Goal: Book appointment/travel/reservation

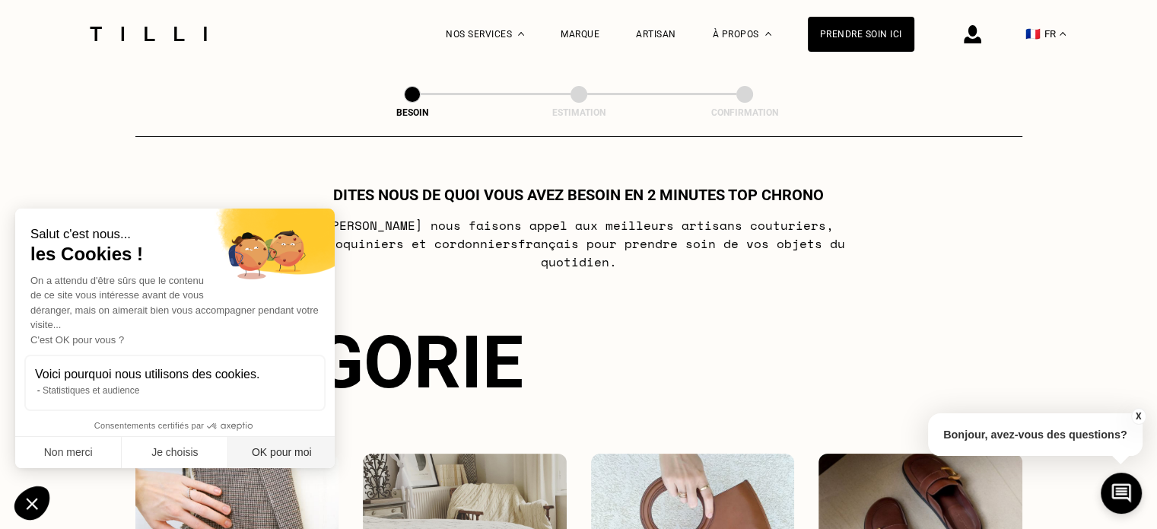
click at [281, 447] on button "OK pour moi" at bounding box center [281, 453] width 107 height 32
checkbox input "true"
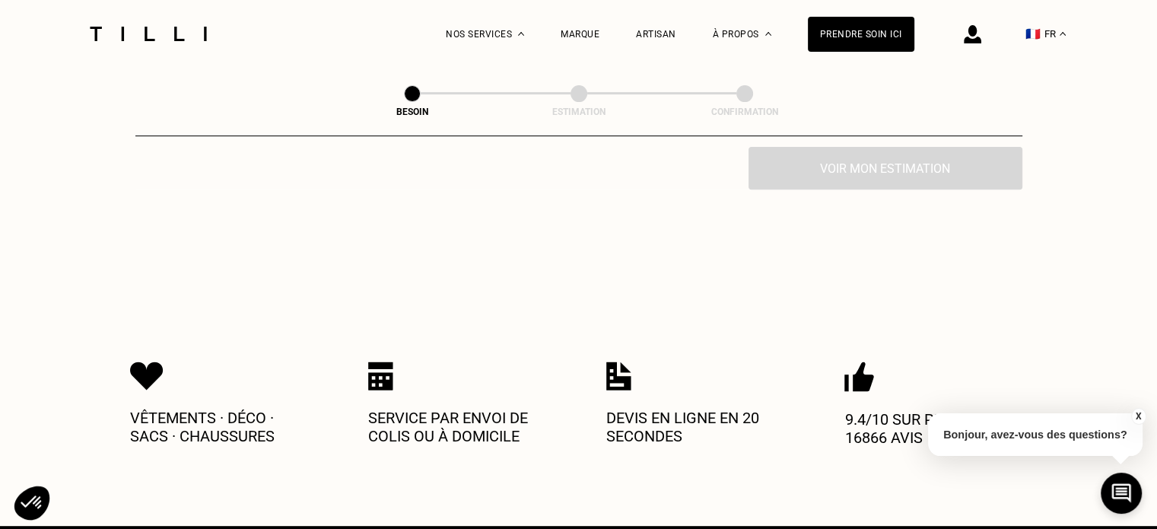
scroll to position [579, 0]
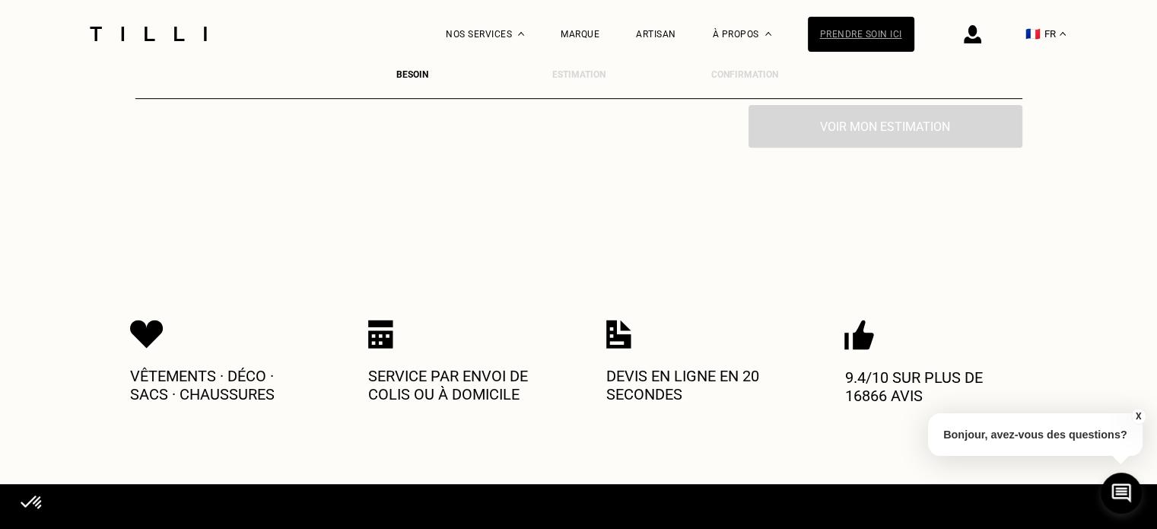
click at [879, 25] on div "Prendre soin ici" at bounding box center [861, 34] width 107 height 35
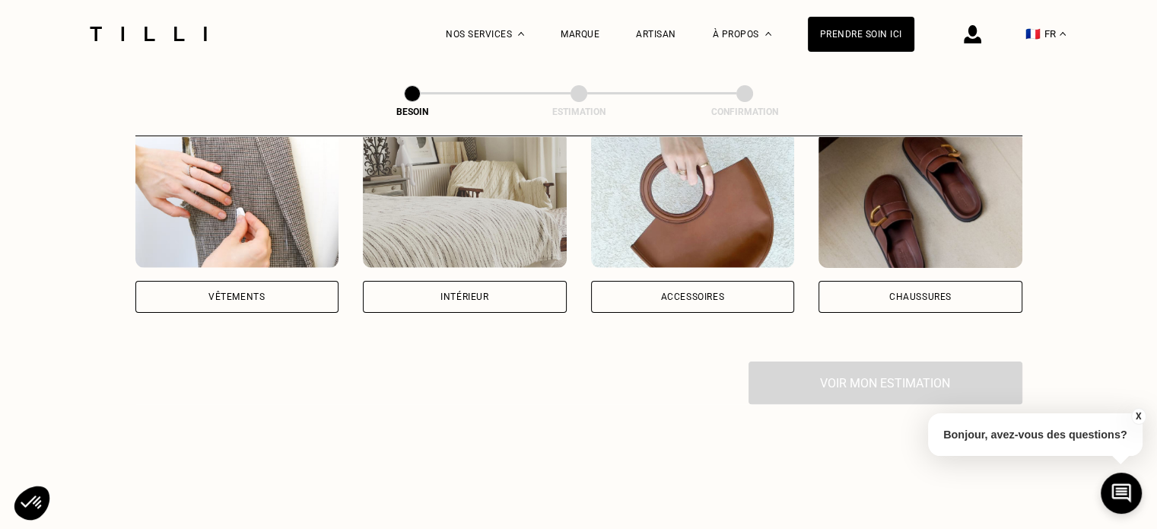
scroll to position [324, 0]
click at [286, 279] on div "Vêtements" at bounding box center [237, 295] width 204 height 32
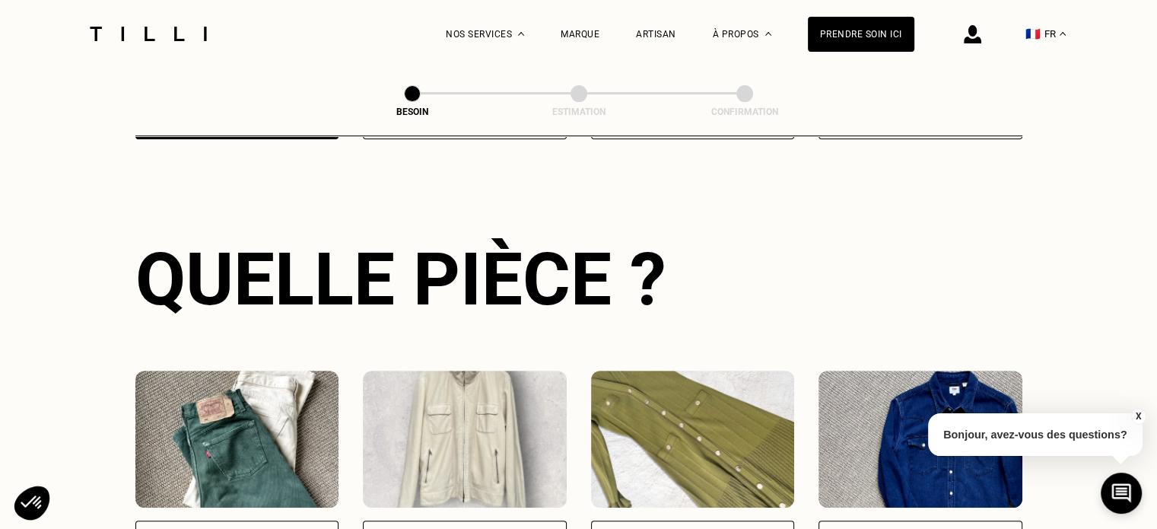
scroll to position [633, 0]
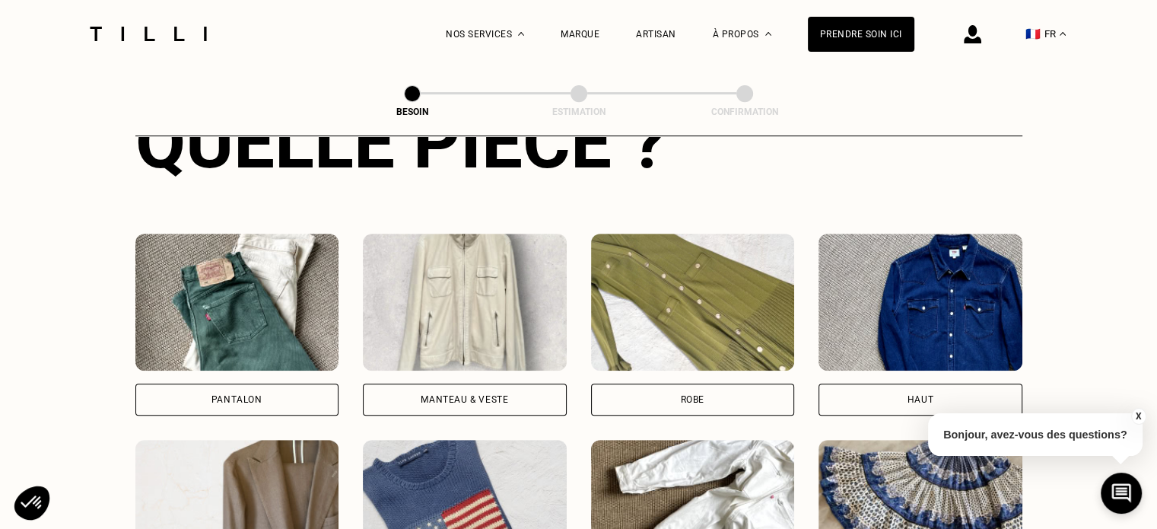
click at [259, 395] on div "Pantalon" at bounding box center [236, 399] width 51 height 9
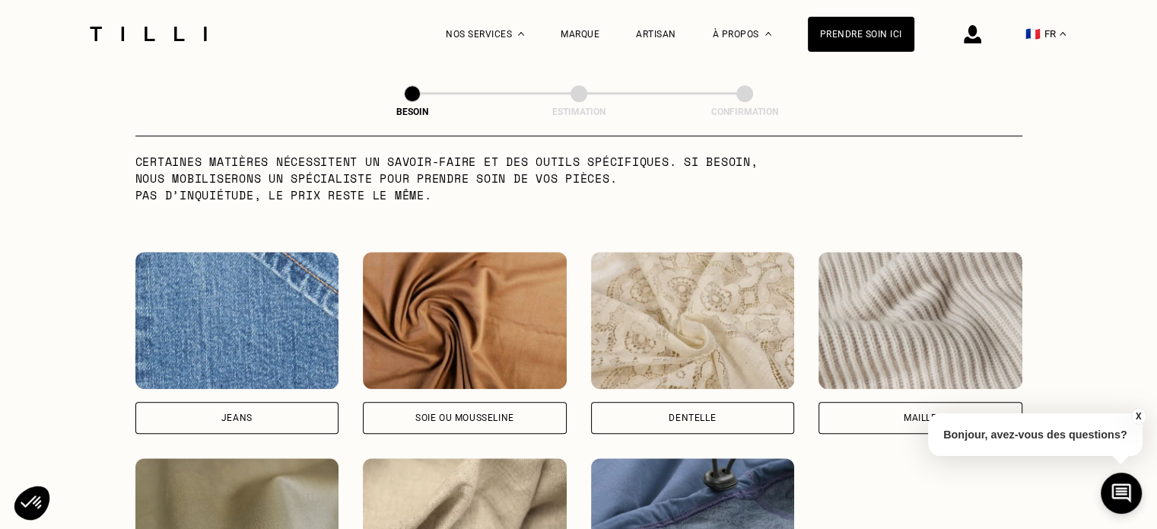
scroll to position [1661, 0]
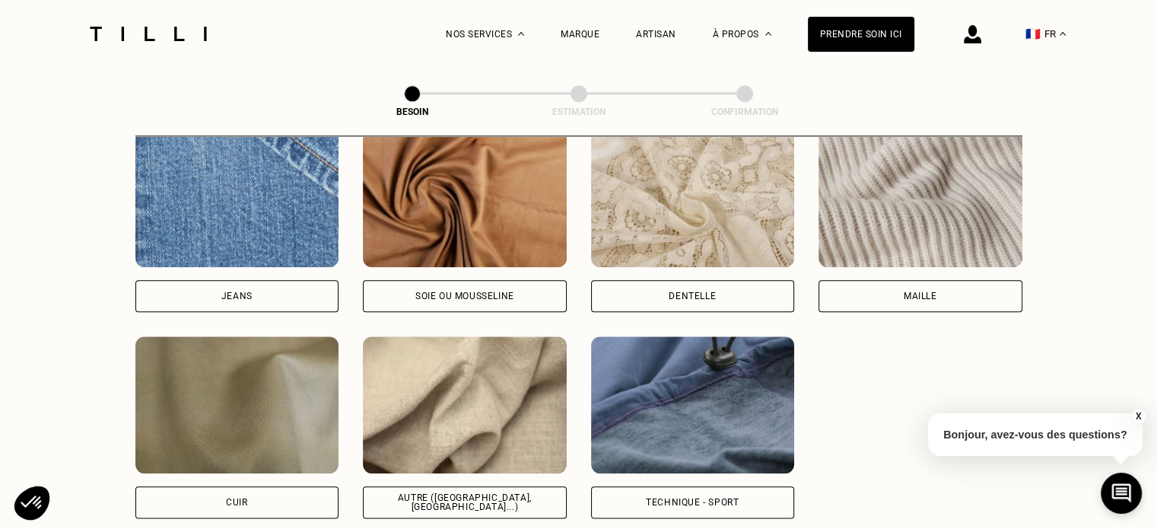
click at [441, 493] on div "Autre ([GEOGRAPHIC_DATA], [GEOGRAPHIC_DATA]...)" at bounding box center [465, 502] width 178 height 18
select select "FR"
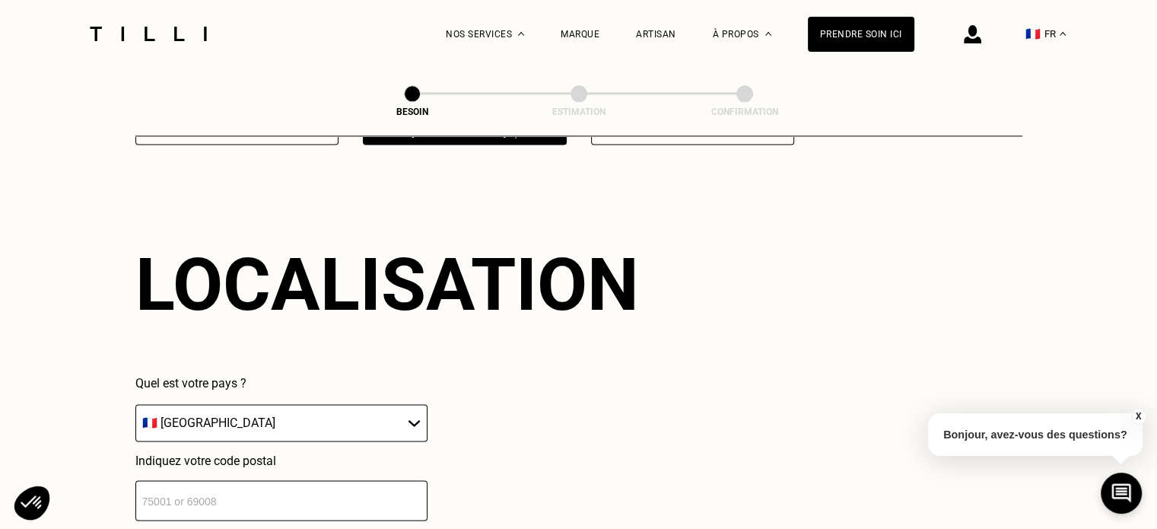
scroll to position [2043, 0]
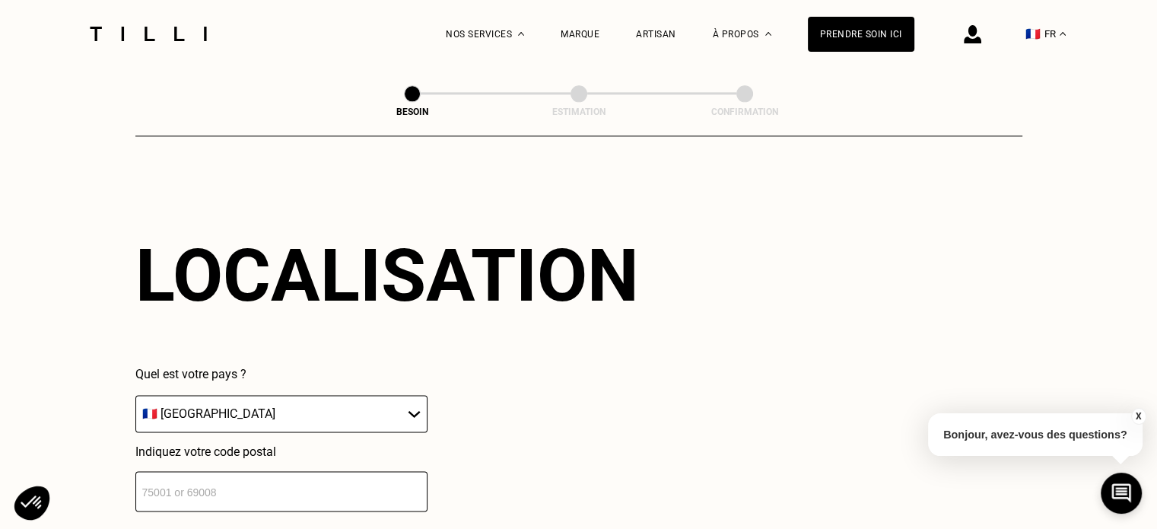
click at [258, 482] on input "number" at bounding box center [281, 491] width 292 height 40
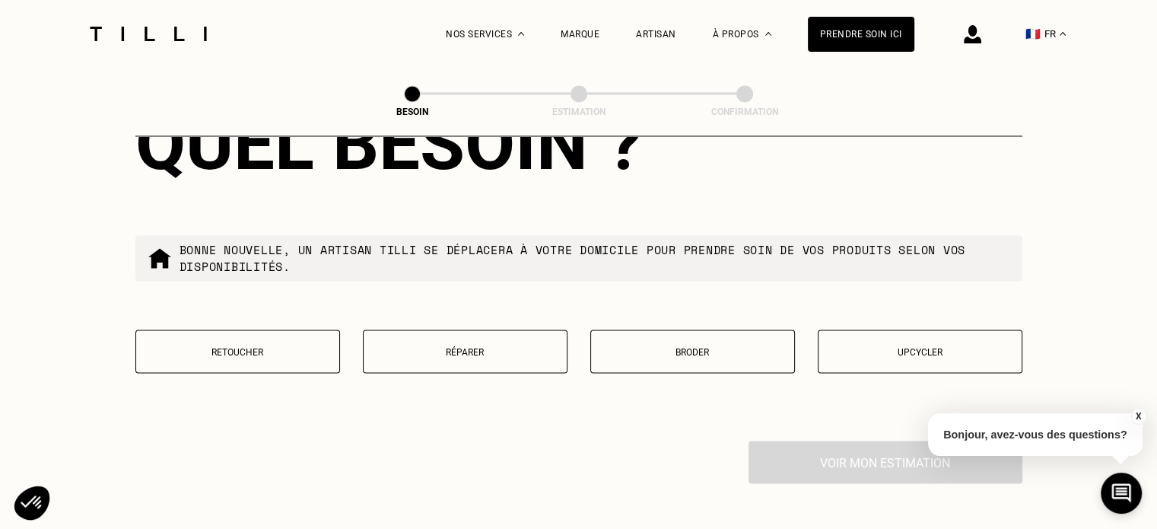
scroll to position [2562, 0]
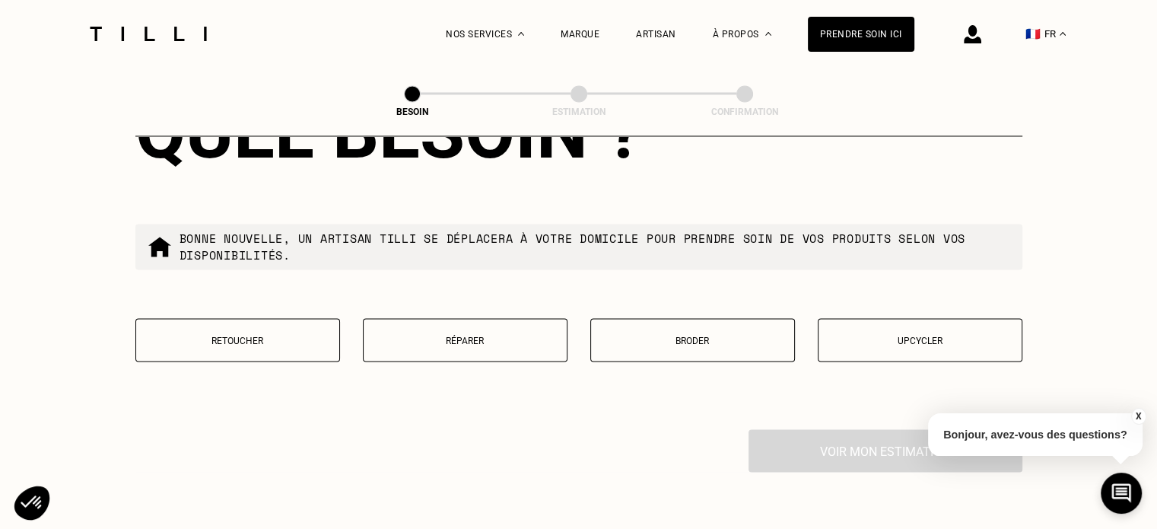
type input "75015"
click at [235, 336] on p "Retoucher" at bounding box center [238, 340] width 188 height 11
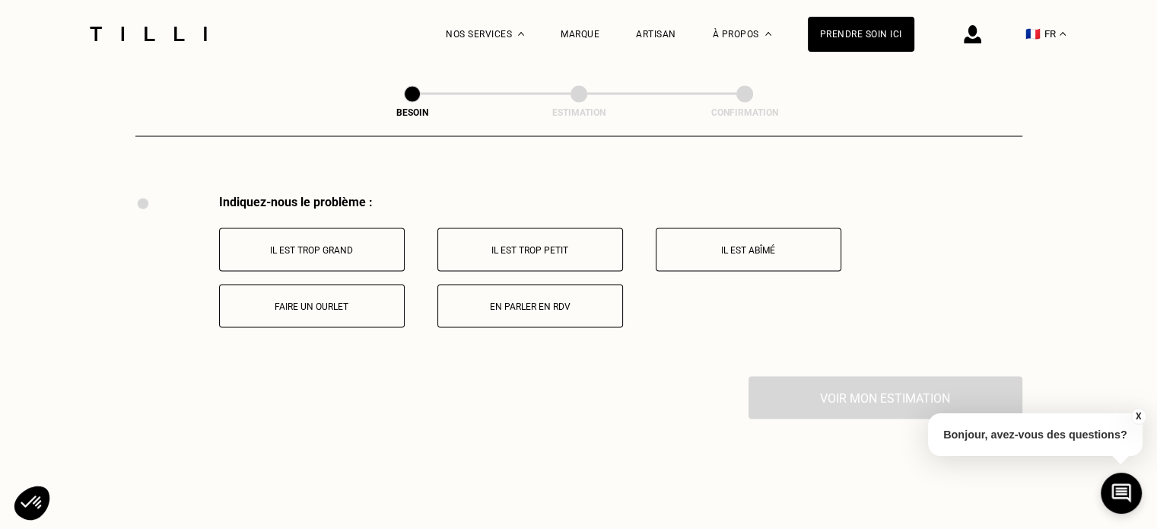
scroll to position [2812, 0]
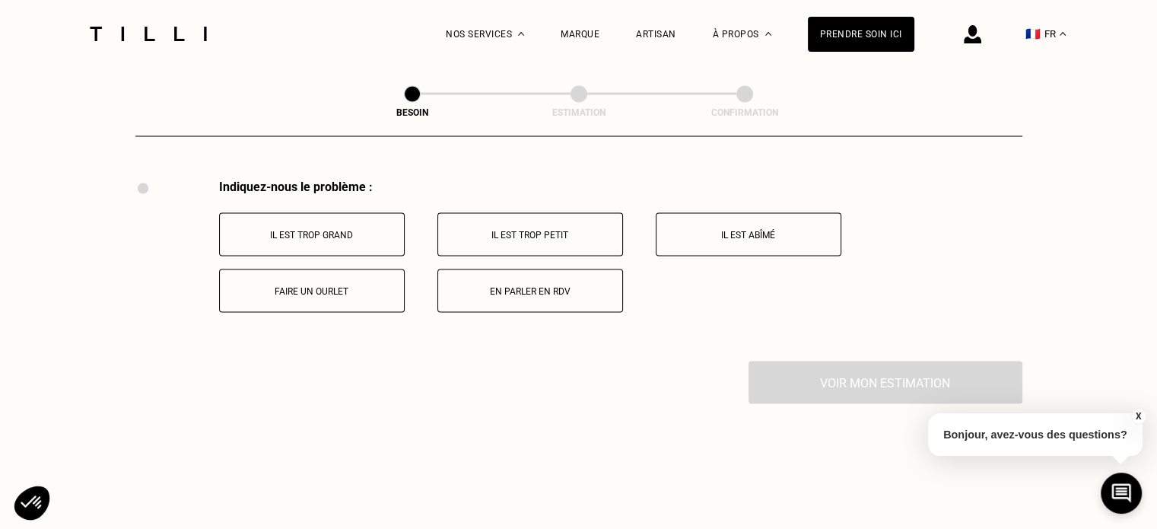
click at [335, 288] on button "Faire un ourlet" at bounding box center [312, 290] width 186 height 43
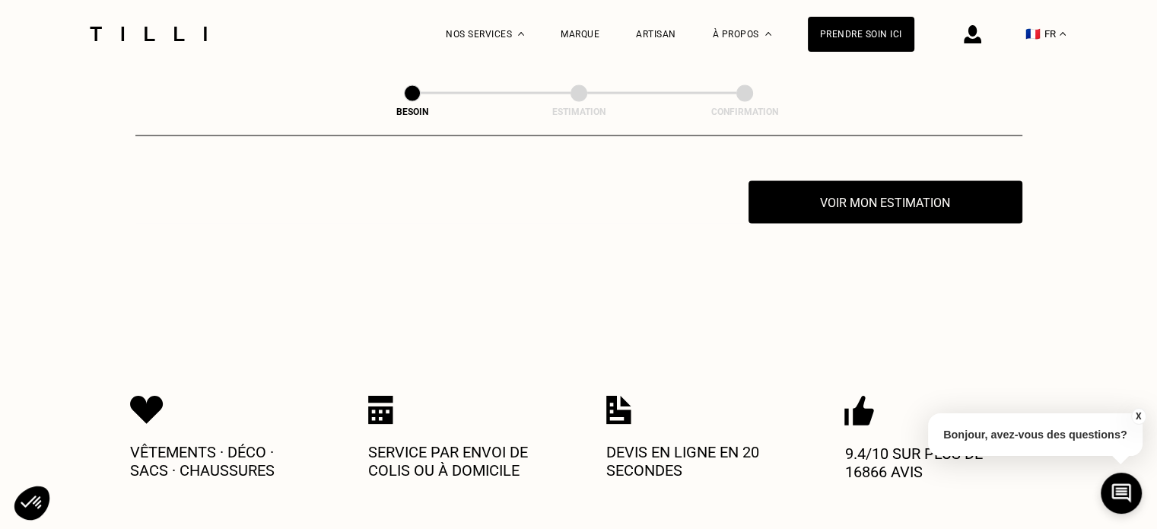
scroll to position [2994, 0]
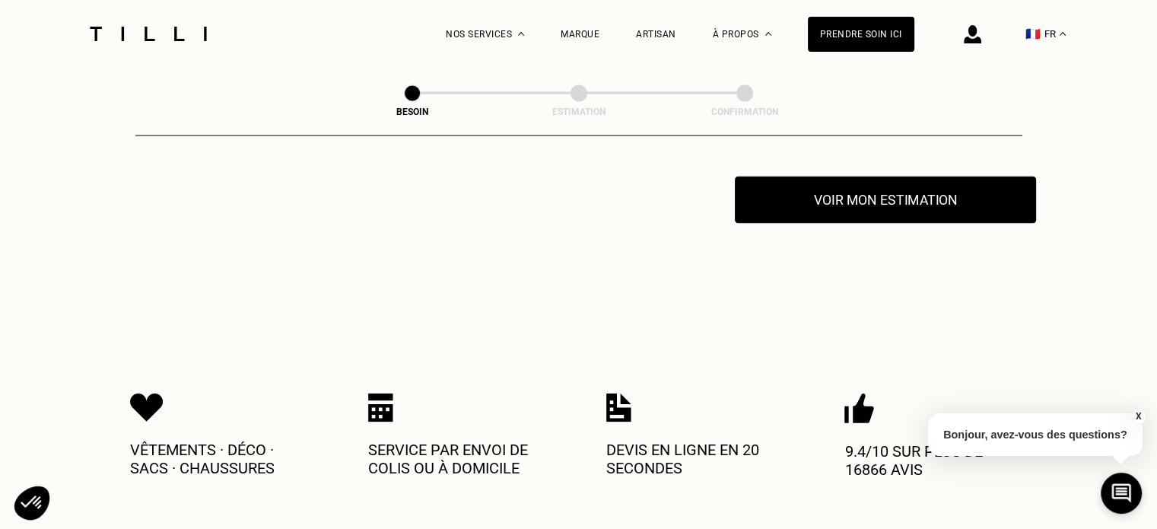
click at [814, 189] on button "Voir mon estimation" at bounding box center [885, 199] width 301 height 47
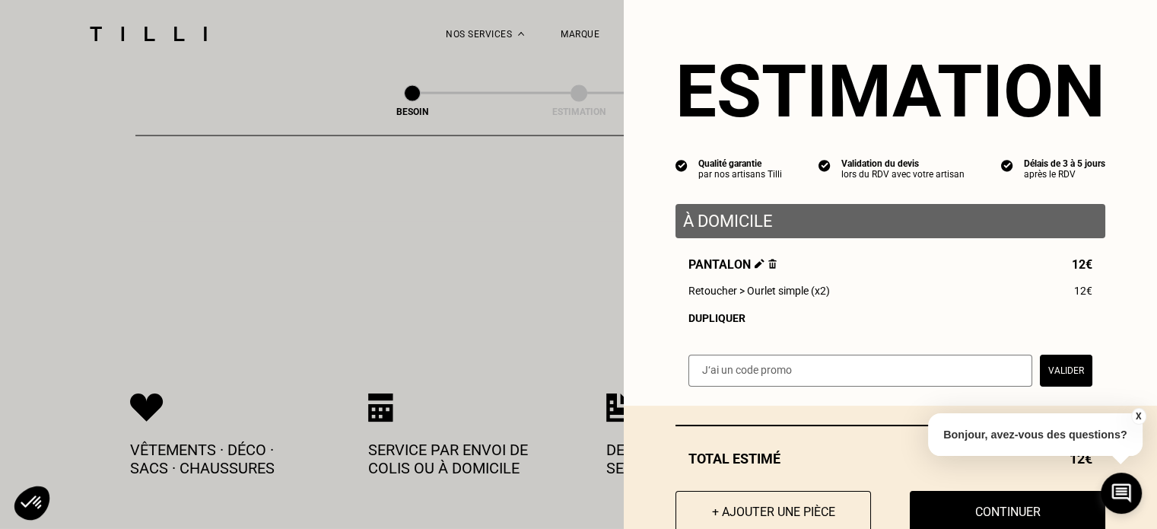
scroll to position [47, 0]
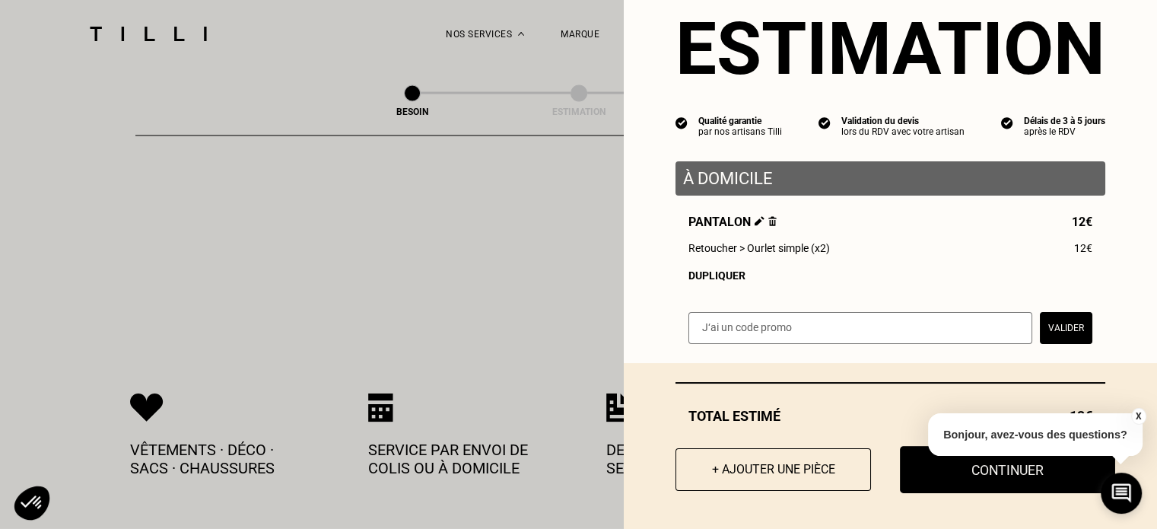
click at [967, 473] on button "Continuer" at bounding box center [1007, 469] width 215 height 47
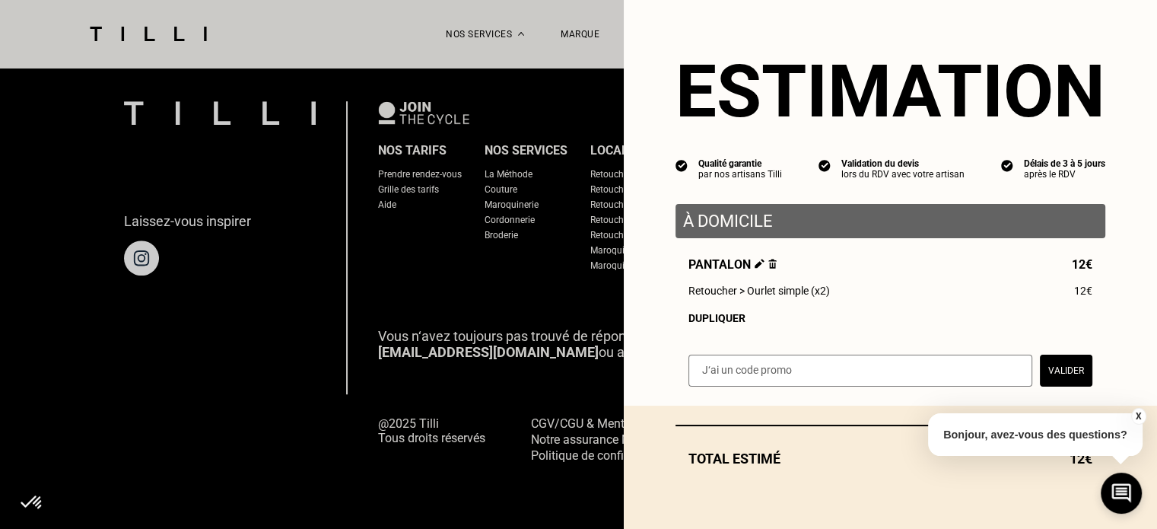
scroll to position [5, 0]
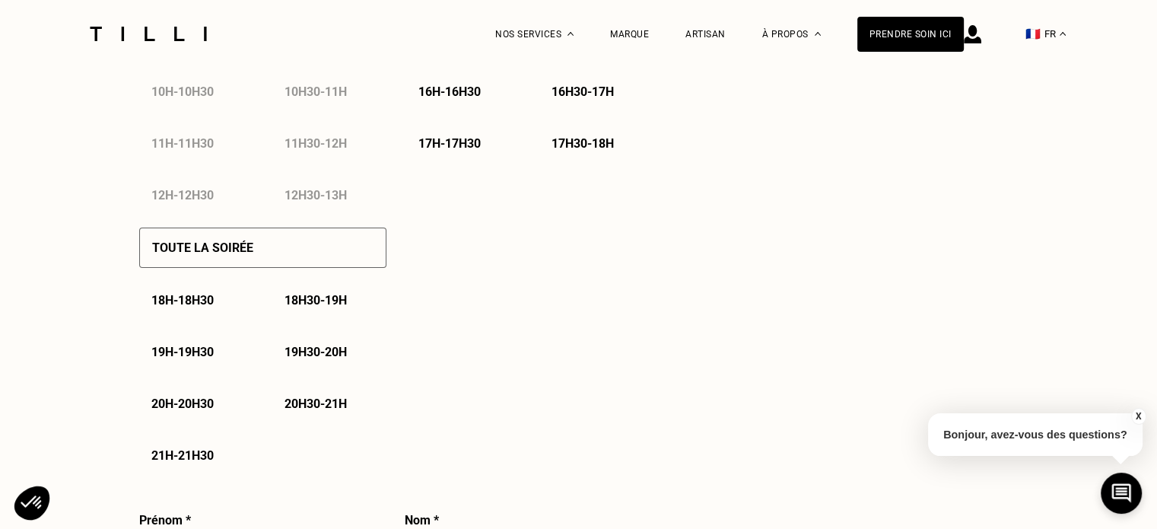
select select "FR"
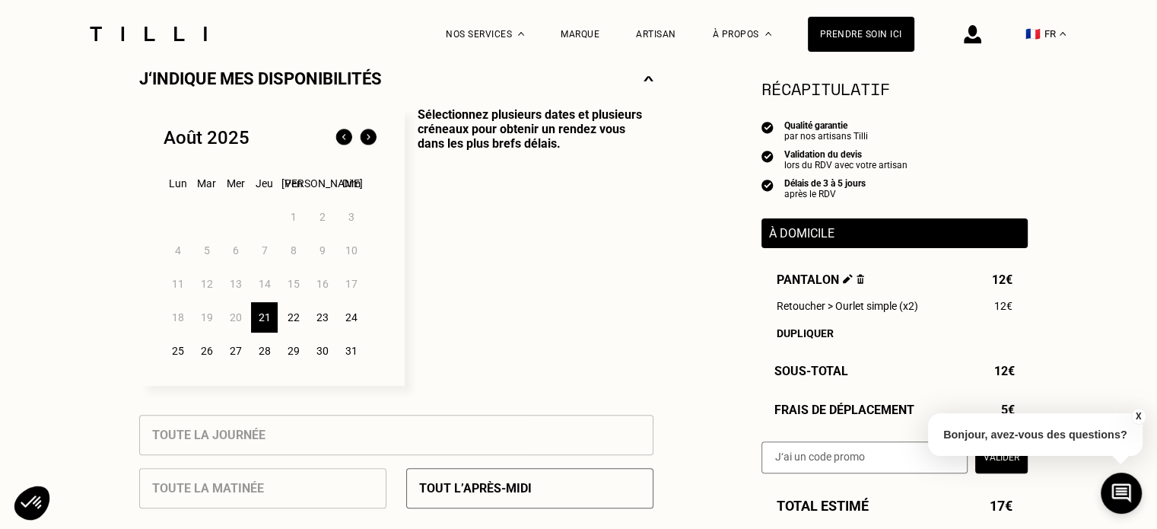
scroll to position [361, 0]
click at [1133, 416] on button "X" at bounding box center [1137, 416] width 15 height 17
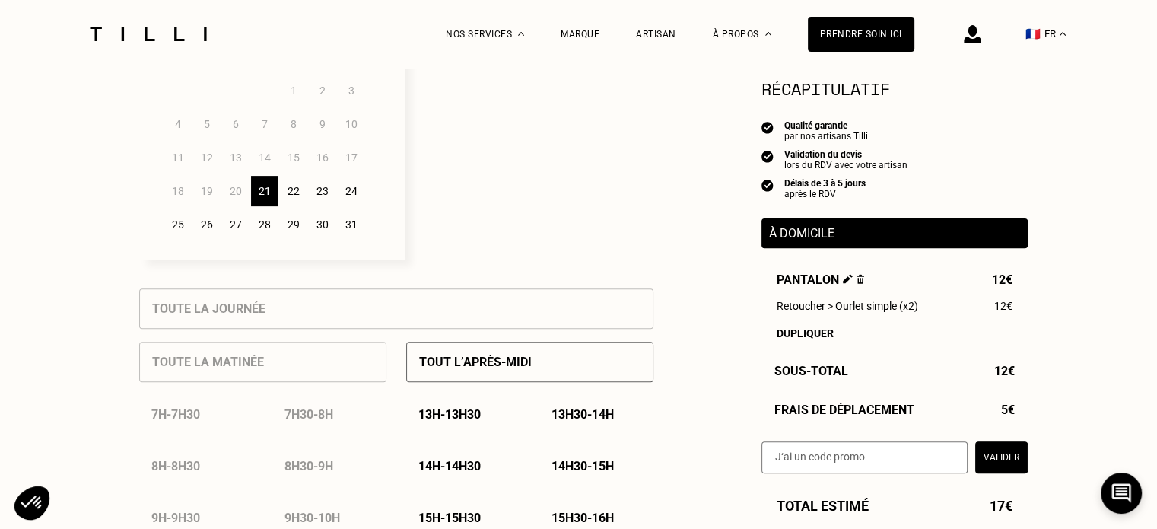
scroll to position [411, 0]
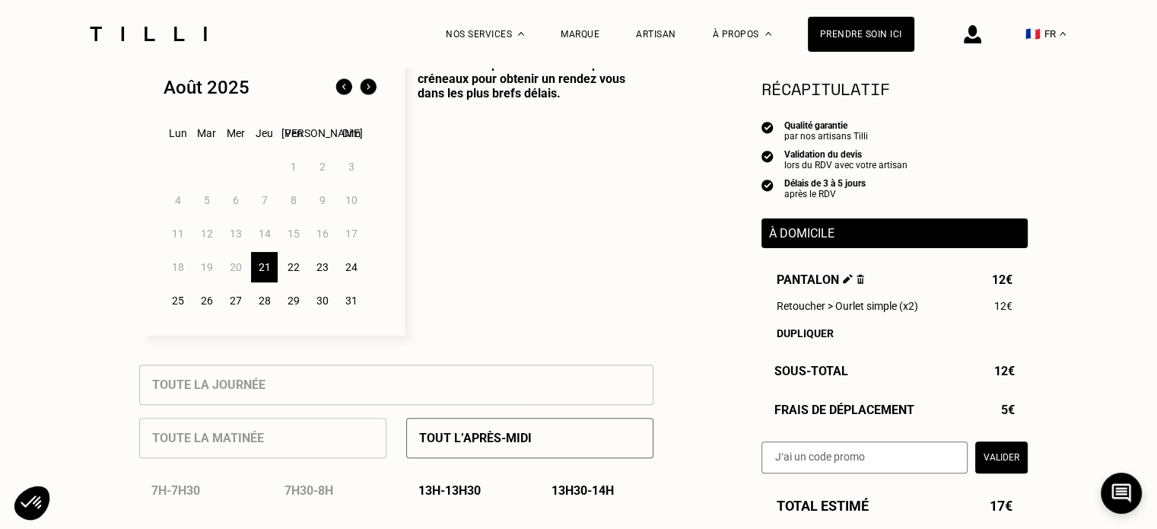
click at [508, 444] on p "Tout l’après-midi" at bounding box center [475, 438] width 113 height 14
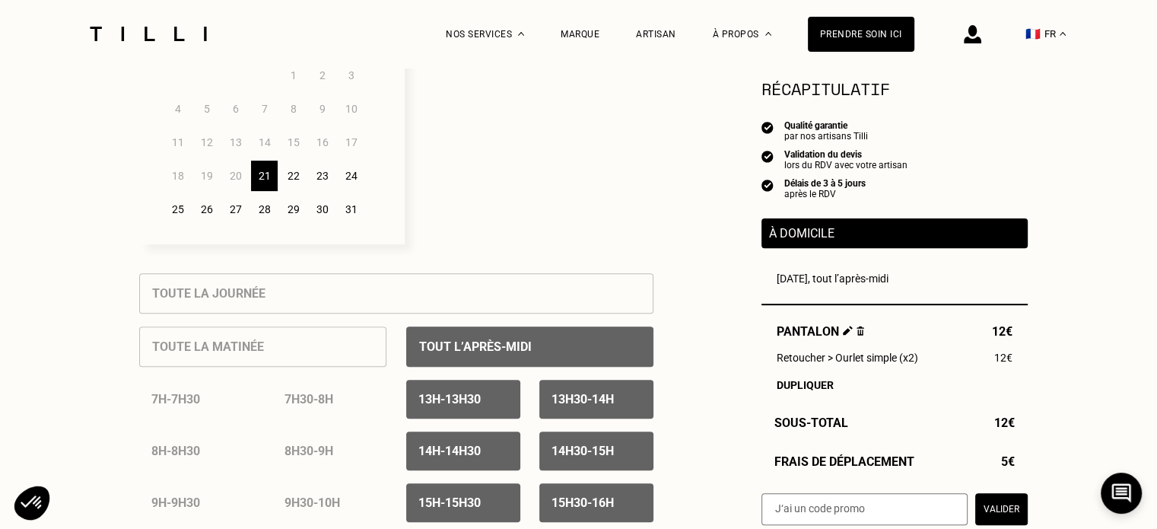
scroll to position [501, 0]
drag, startPoint x: 920, startPoint y: 361, endPoint x: 767, endPoint y: 364, distance: 152.9
click at [767, 364] on div "Pantalon 12€ Retoucher > Ourlet simple (x2) 12€ Dupliquer" at bounding box center [895, 357] width 266 height 67
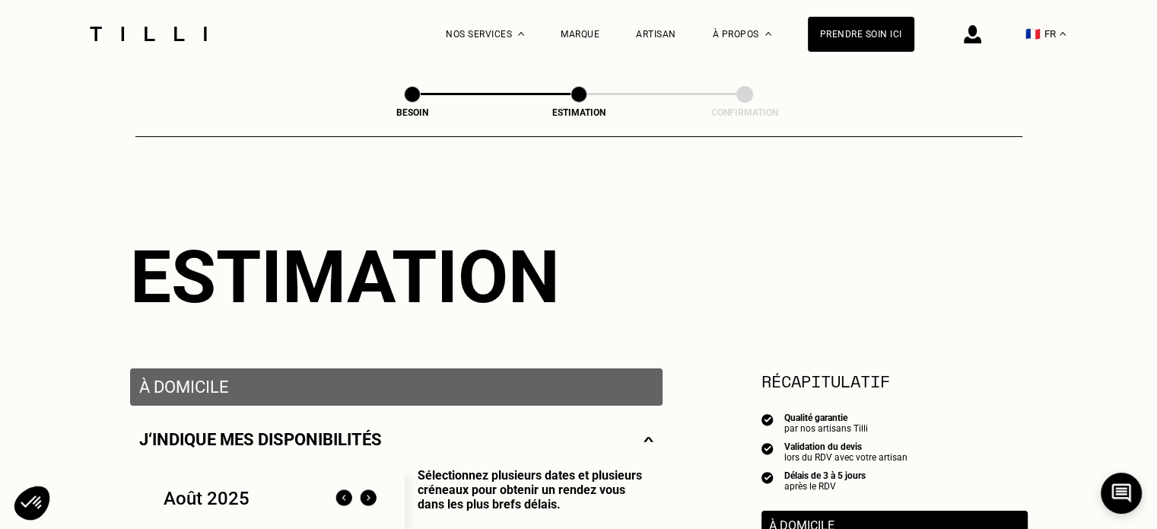
click at [412, 94] on span at bounding box center [412, 94] width 17 height 17
select select "FR"
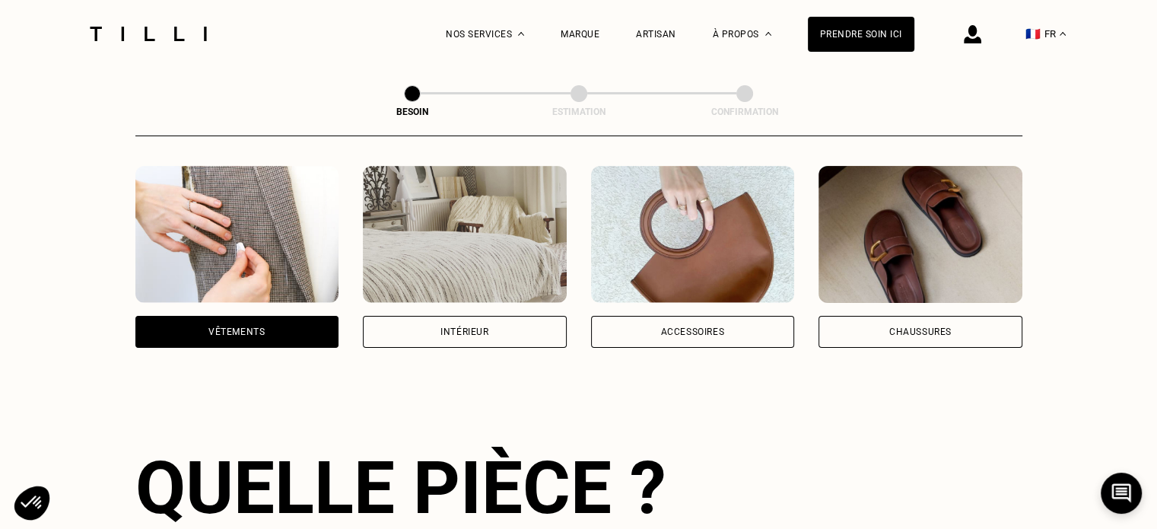
scroll to position [287, 0]
click at [672, 321] on div "Accessoires" at bounding box center [693, 332] width 204 height 32
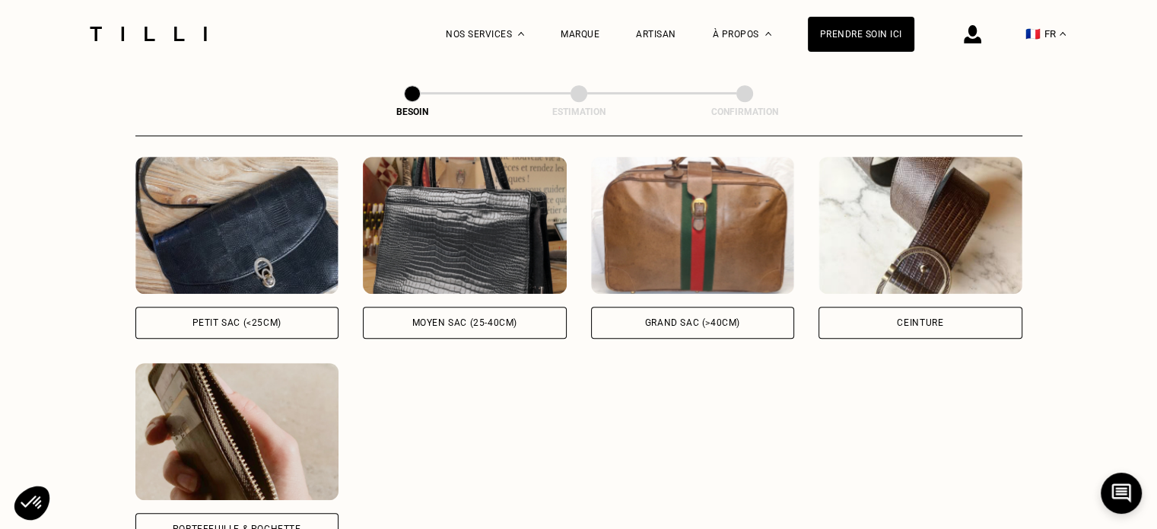
scroll to position [711, 0]
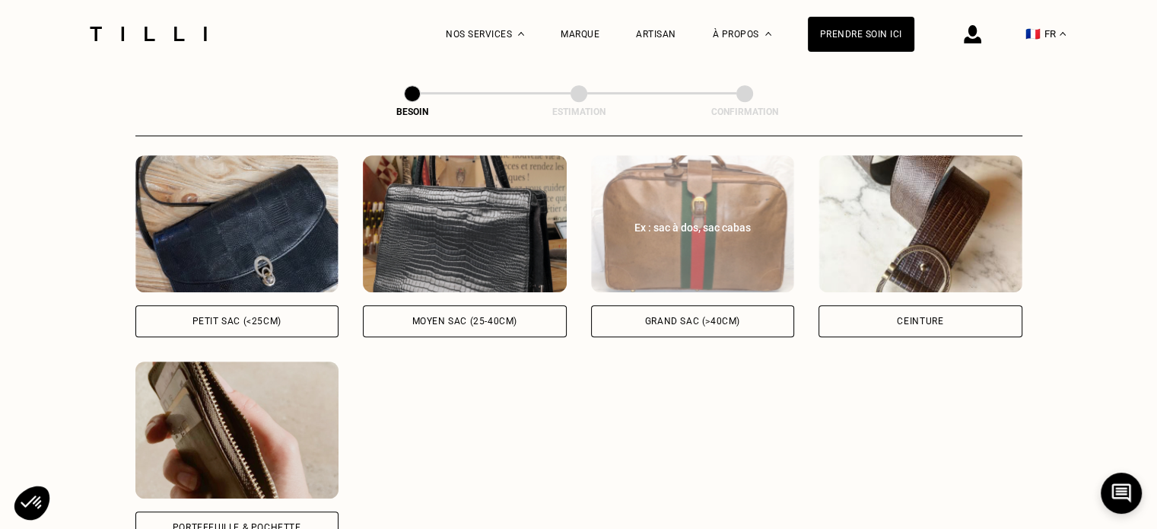
click at [668, 317] on div "Grand sac (>40cm)" at bounding box center [693, 321] width 204 height 32
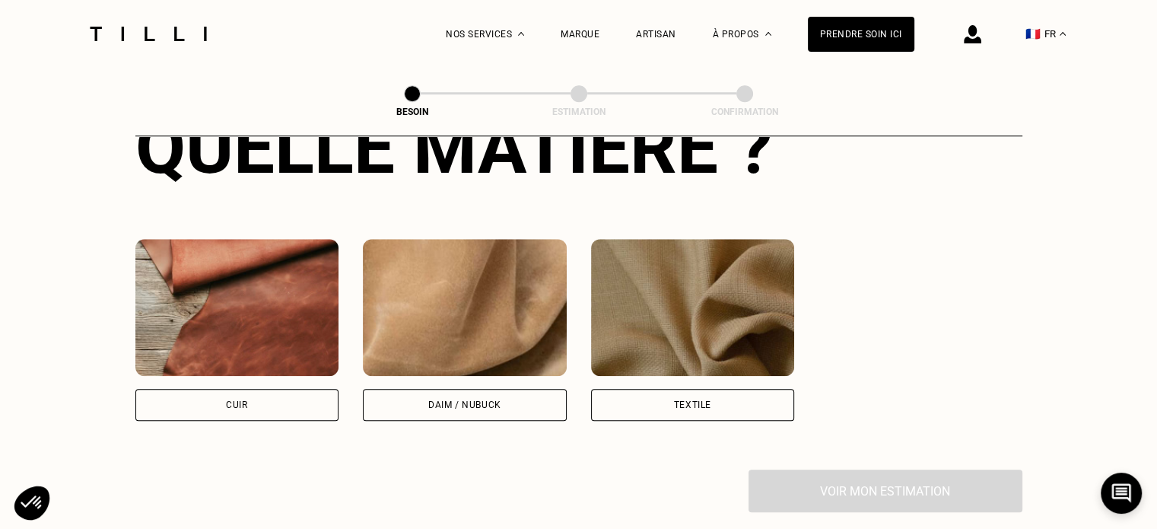
scroll to position [1263, 0]
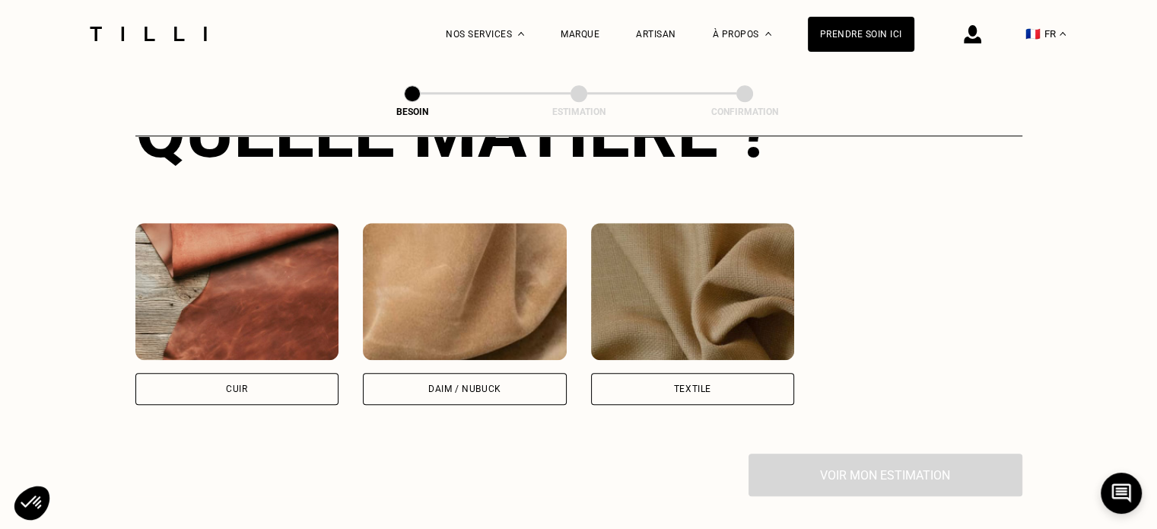
click at [289, 387] on div "Cuir" at bounding box center [237, 389] width 204 height 32
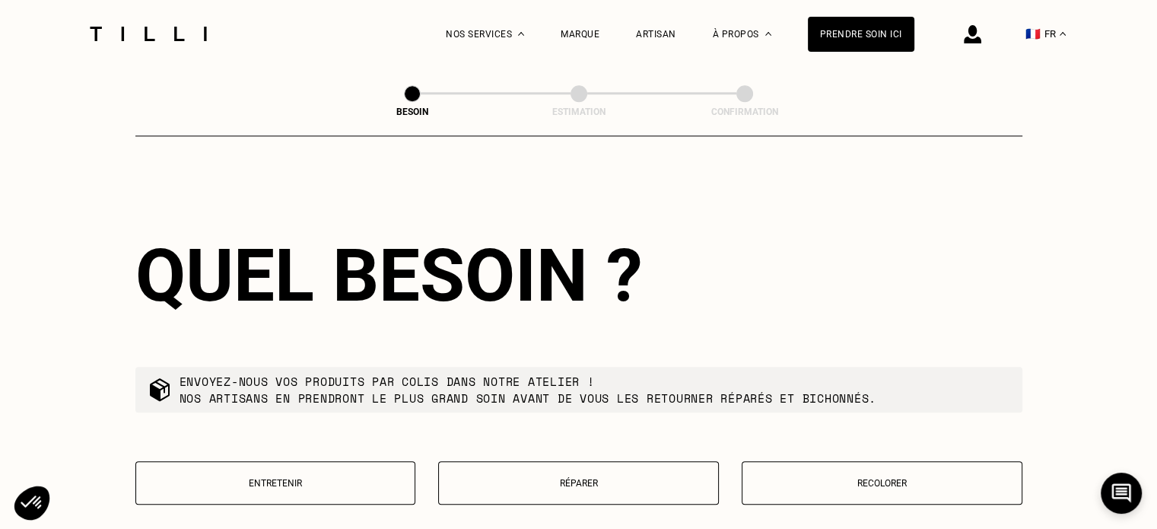
scroll to position [1643, 0]
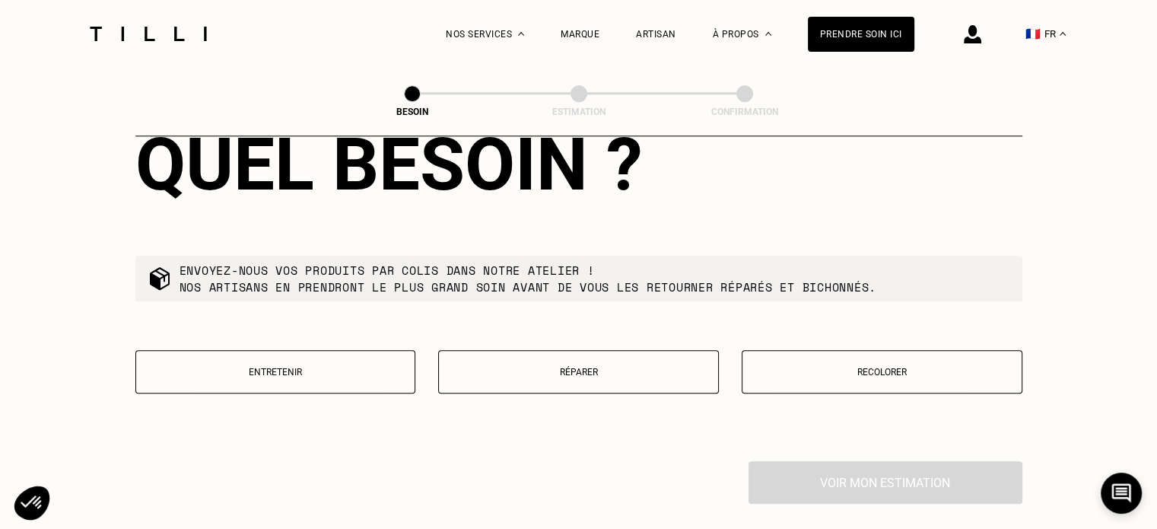
click at [533, 352] on button "Réparer" at bounding box center [578, 371] width 281 height 43
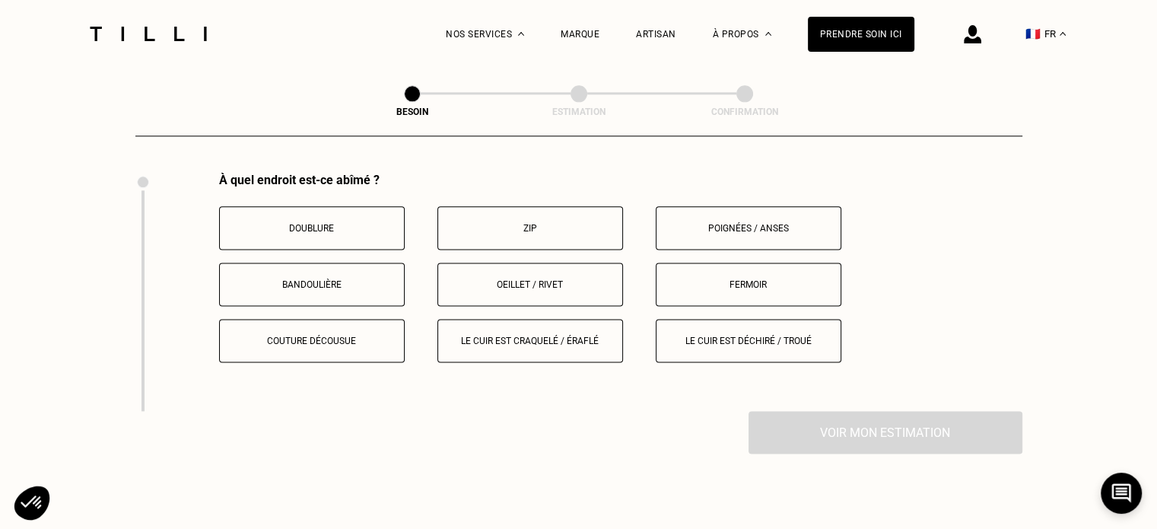
scroll to position [1929, 0]
click at [344, 225] on p "Doublure" at bounding box center [311, 230] width 169 height 11
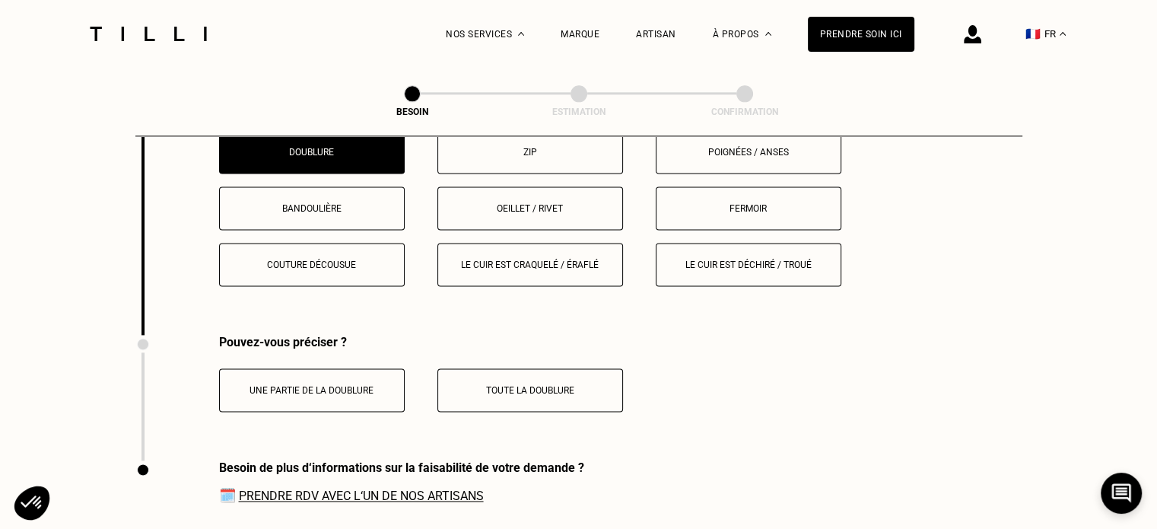
scroll to position [1994, 0]
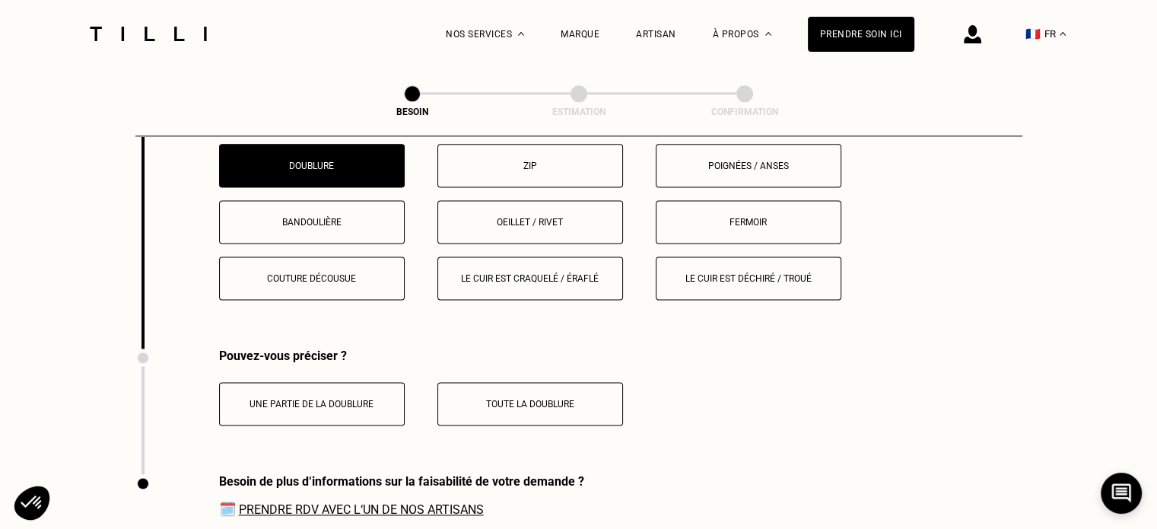
click at [374, 217] on p "Bandoulière" at bounding box center [311, 222] width 169 height 11
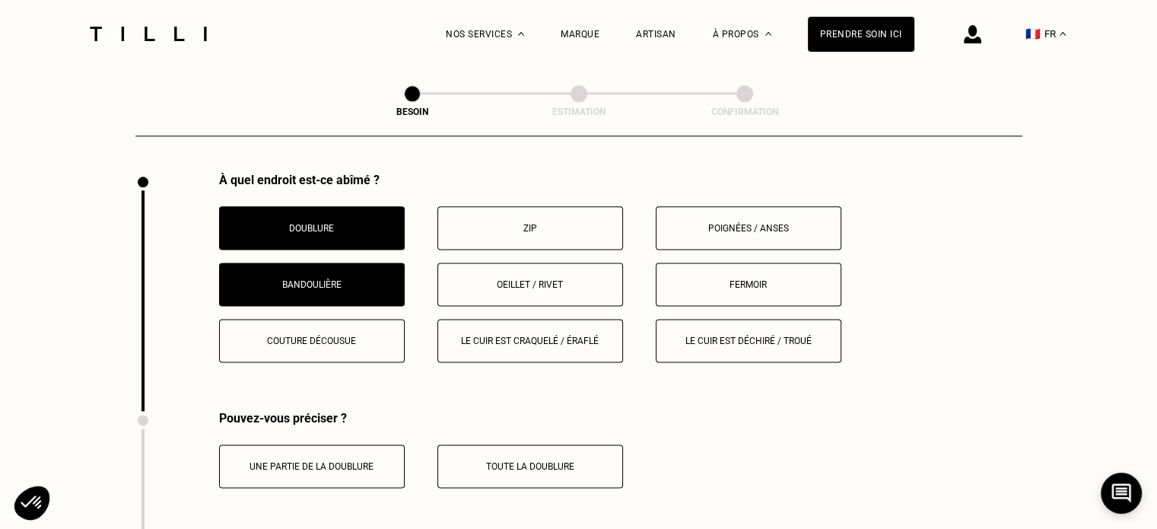
scroll to position [1928, 0]
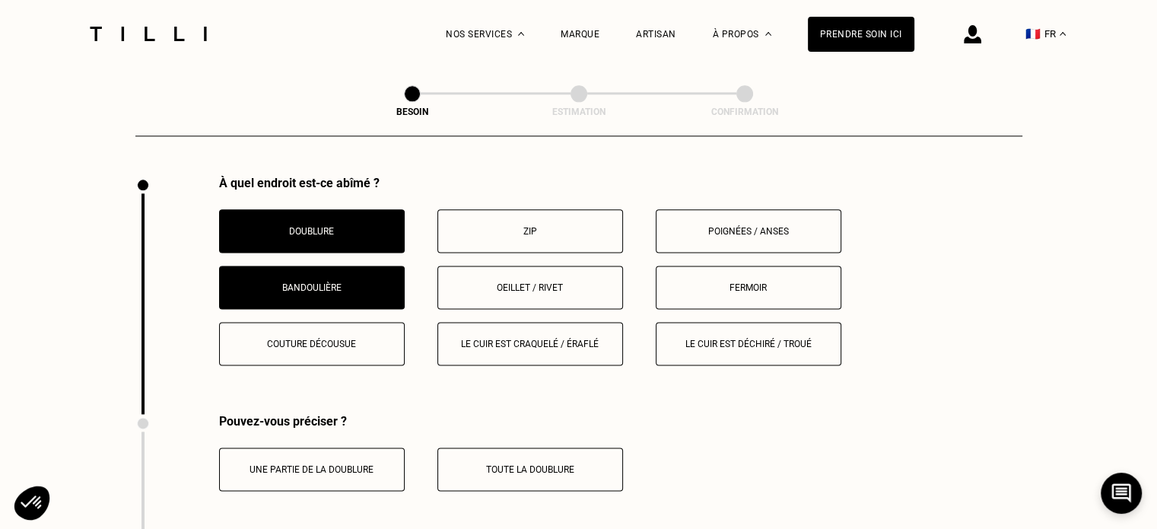
click at [359, 282] on p "Bandoulière" at bounding box center [311, 287] width 169 height 11
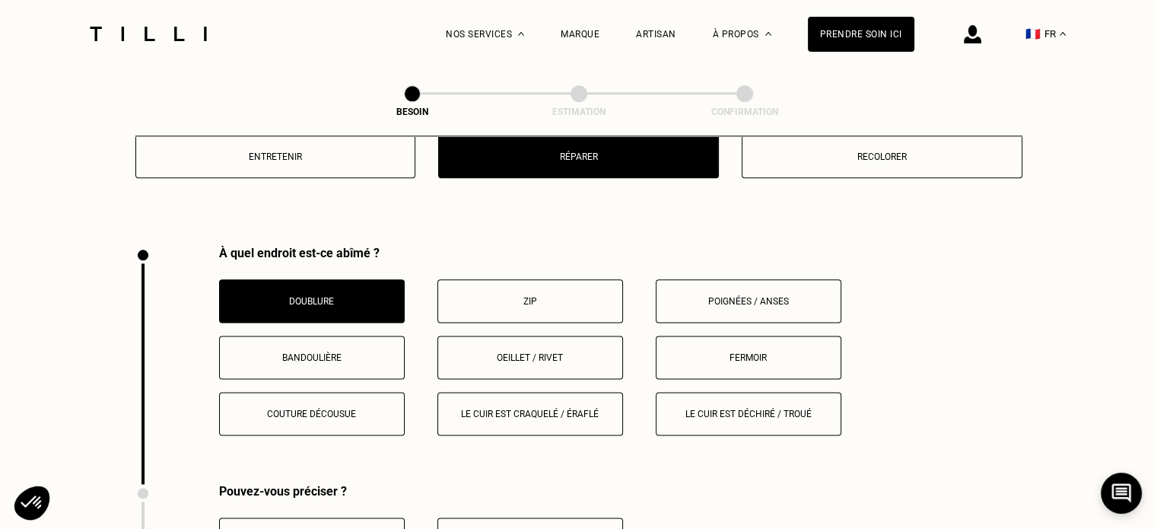
scroll to position [1857, 0]
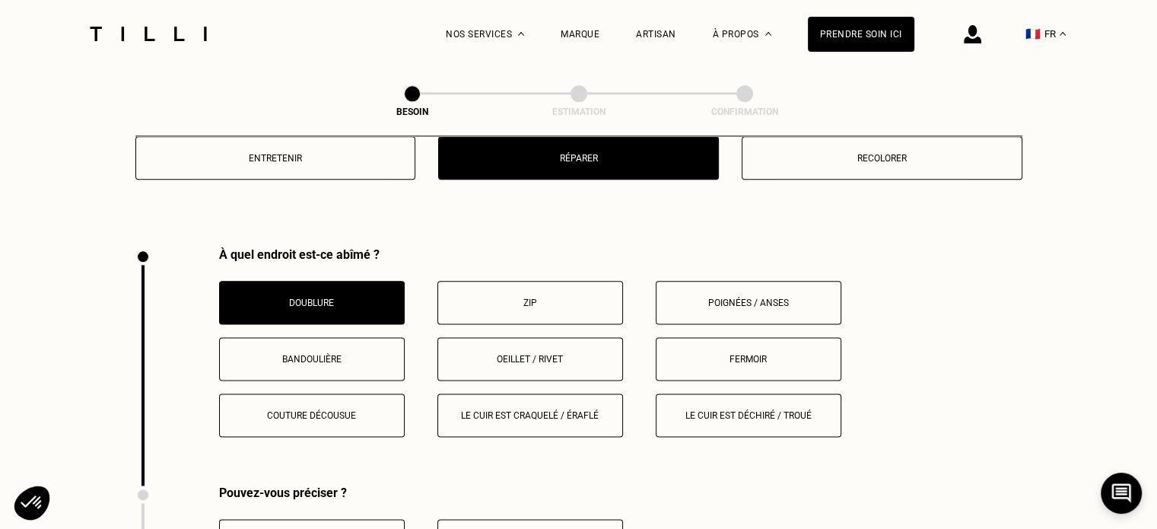
click at [551, 297] on p "Zip" at bounding box center [530, 302] width 169 height 11
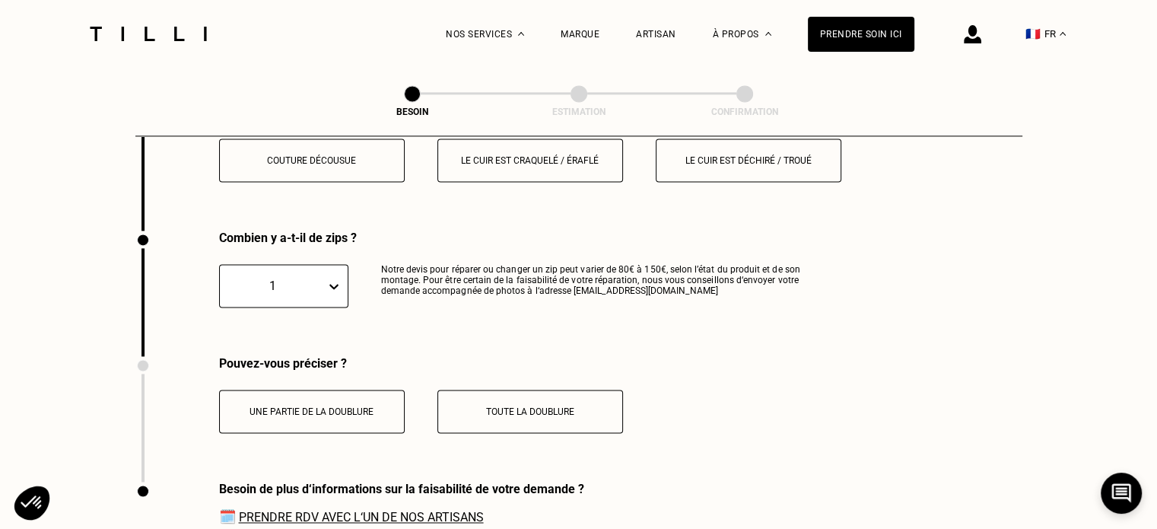
scroll to position [2113, 0]
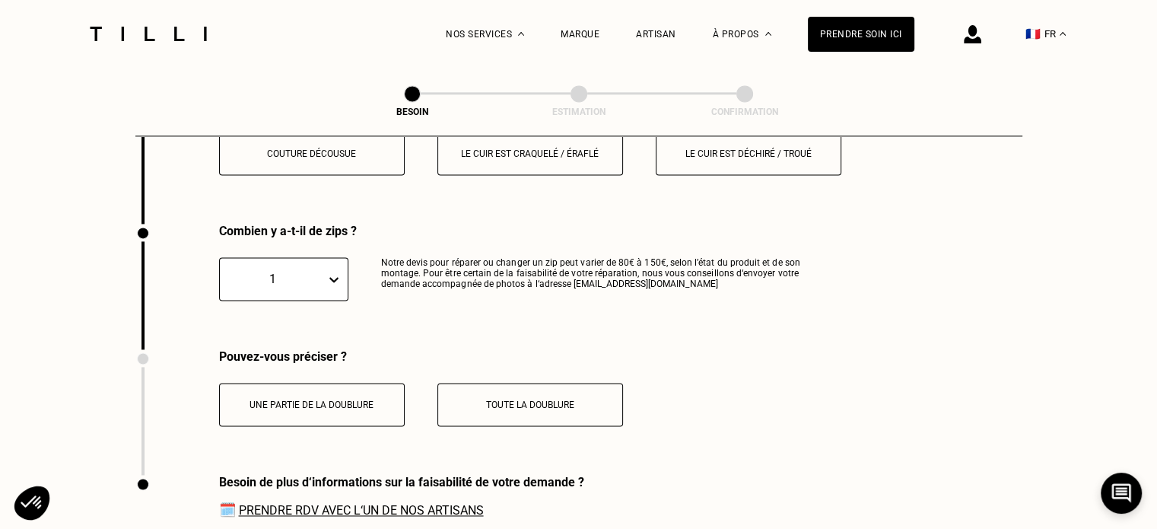
click at [312, 277] on div "1" at bounding box center [283, 278] width 129 height 43
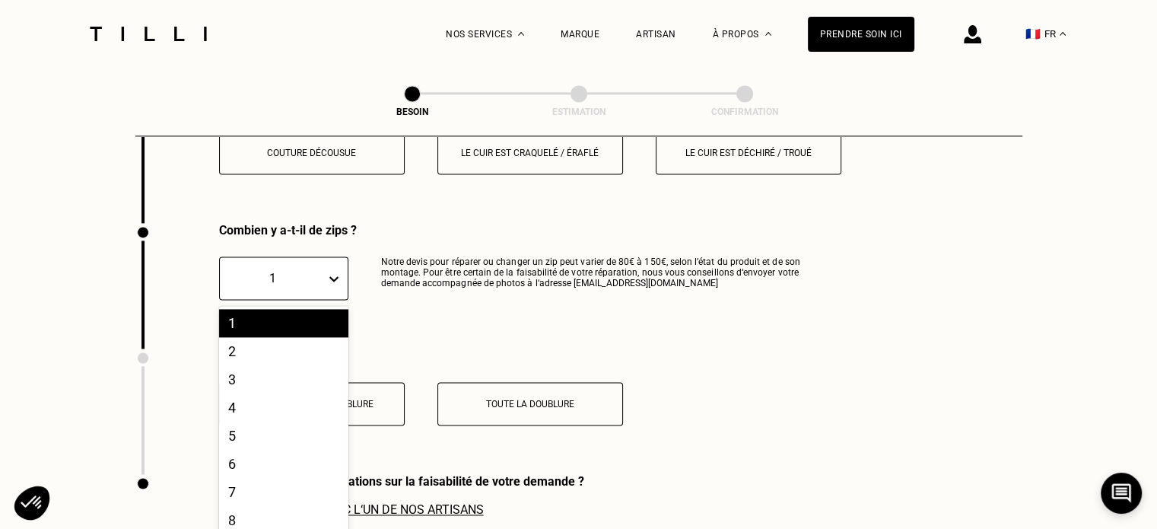
scroll to position [2120, 0]
click at [257, 336] on div "2" at bounding box center [283, 350] width 129 height 28
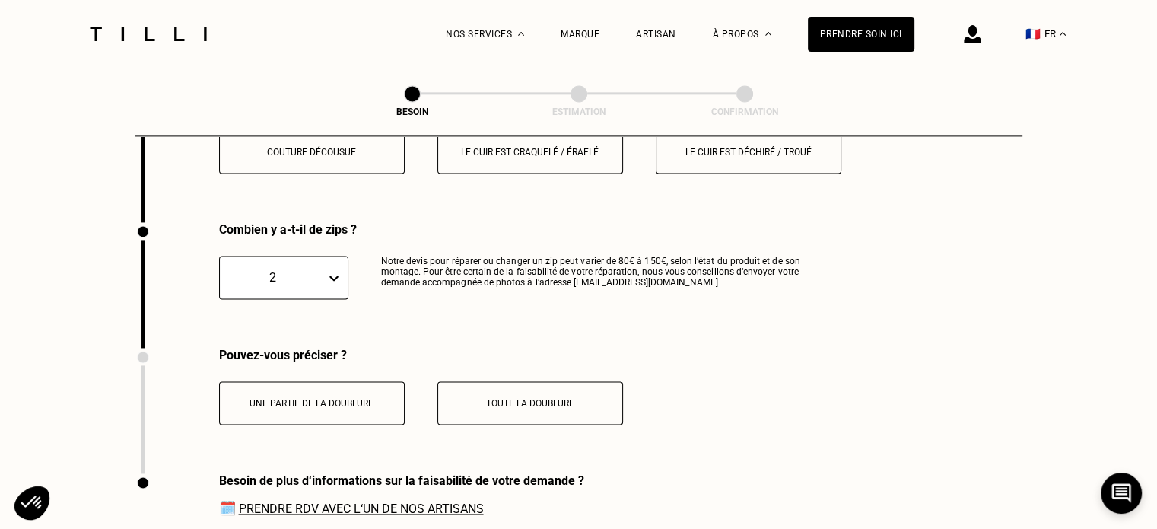
click at [350, 398] on p "Une partie de la doublure" at bounding box center [311, 403] width 169 height 11
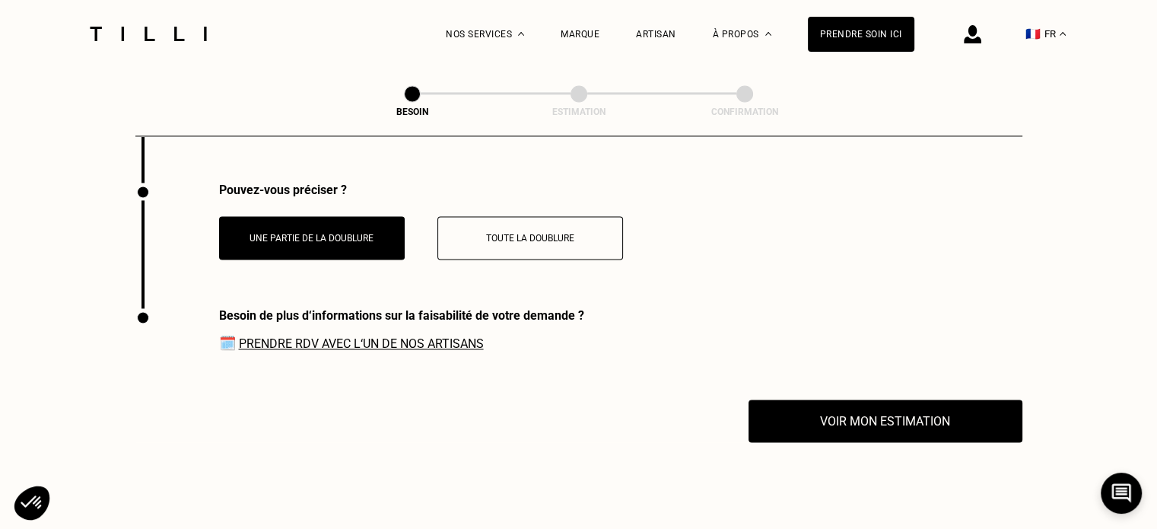
scroll to position [2286, 0]
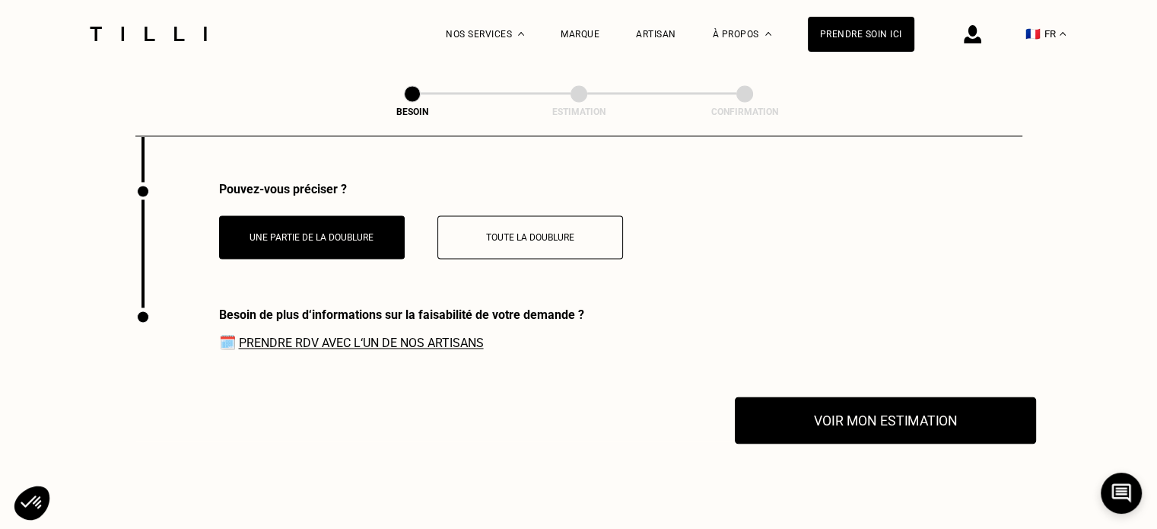
click at [809, 408] on button "Voir mon estimation" at bounding box center [885, 419] width 301 height 47
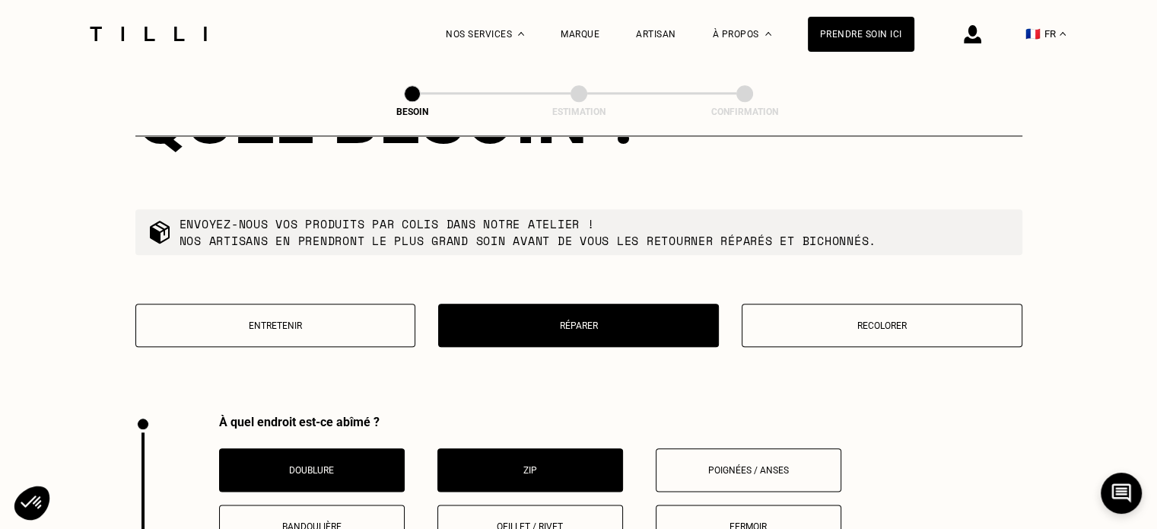
scroll to position [1671, 0]
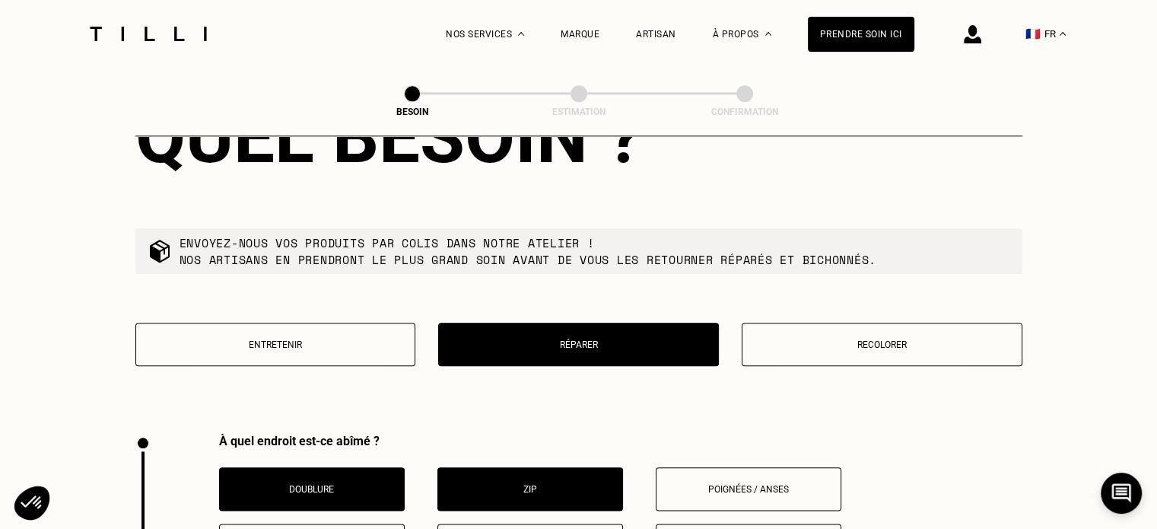
click at [176, 33] on img at bounding box center [148, 34] width 128 height 14
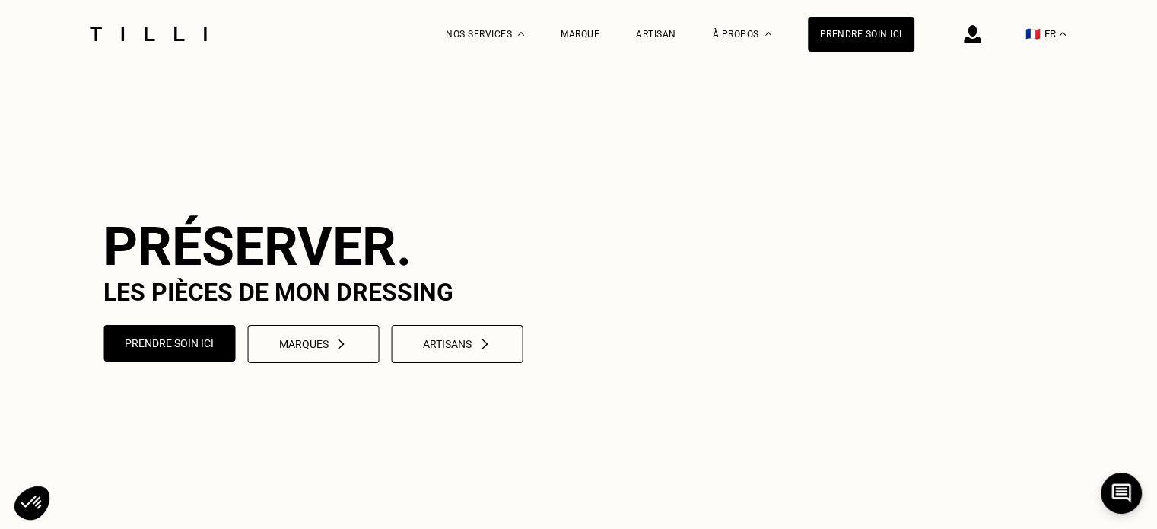
click at [130, 135] on video at bounding box center [578, 289] width 1157 height 579
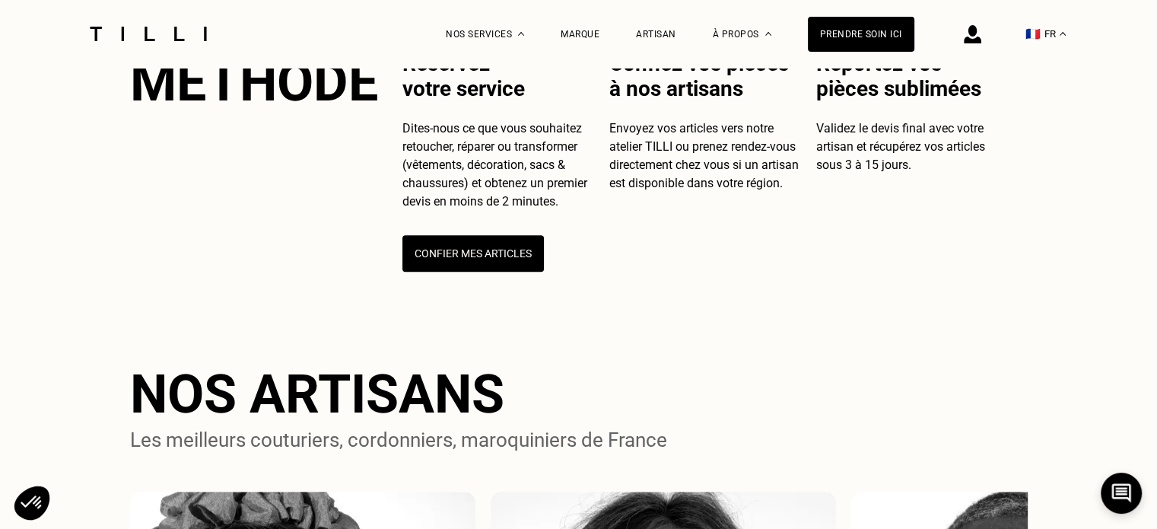
scroll to position [562, 0]
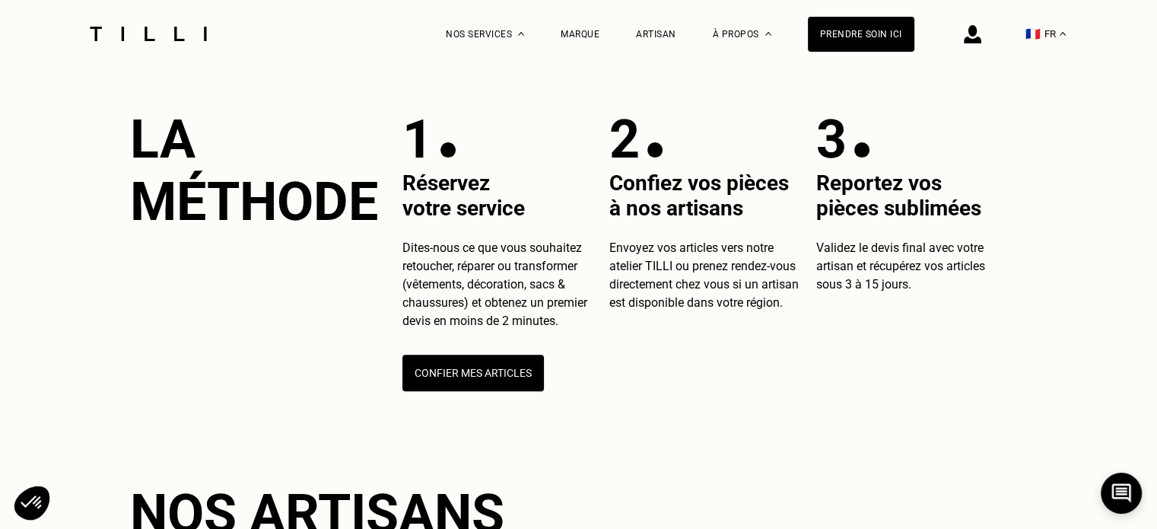
click at [675, 21] on div "Artisan" at bounding box center [656, 34] width 40 height 68
click at [663, 37] on div "Artisan" at bounding box center [656, 34] width 40 height 11
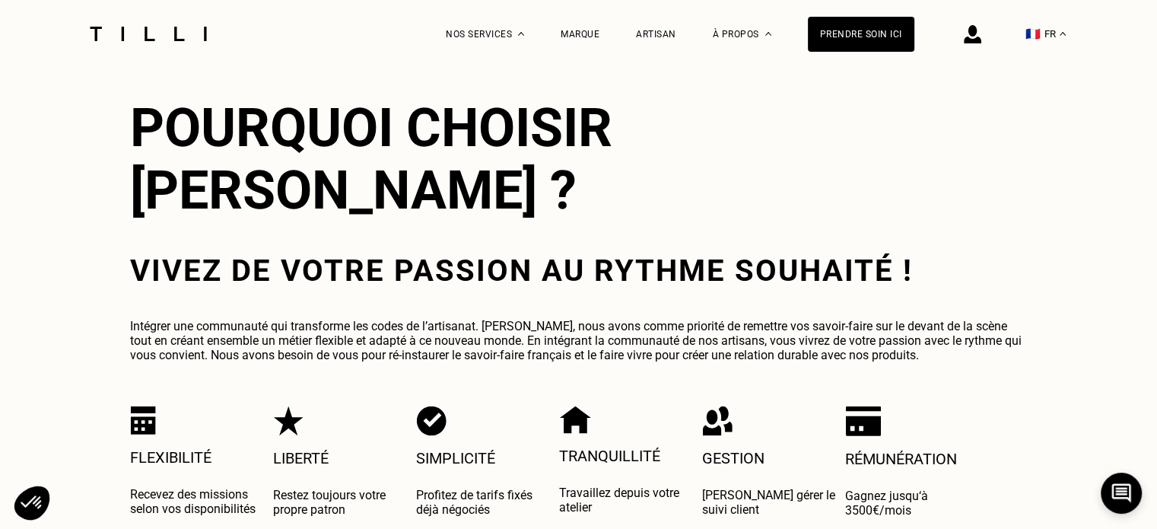
scroll to position [2629, 0]
